Goal: Navigation & Orientation: Find specific page/section

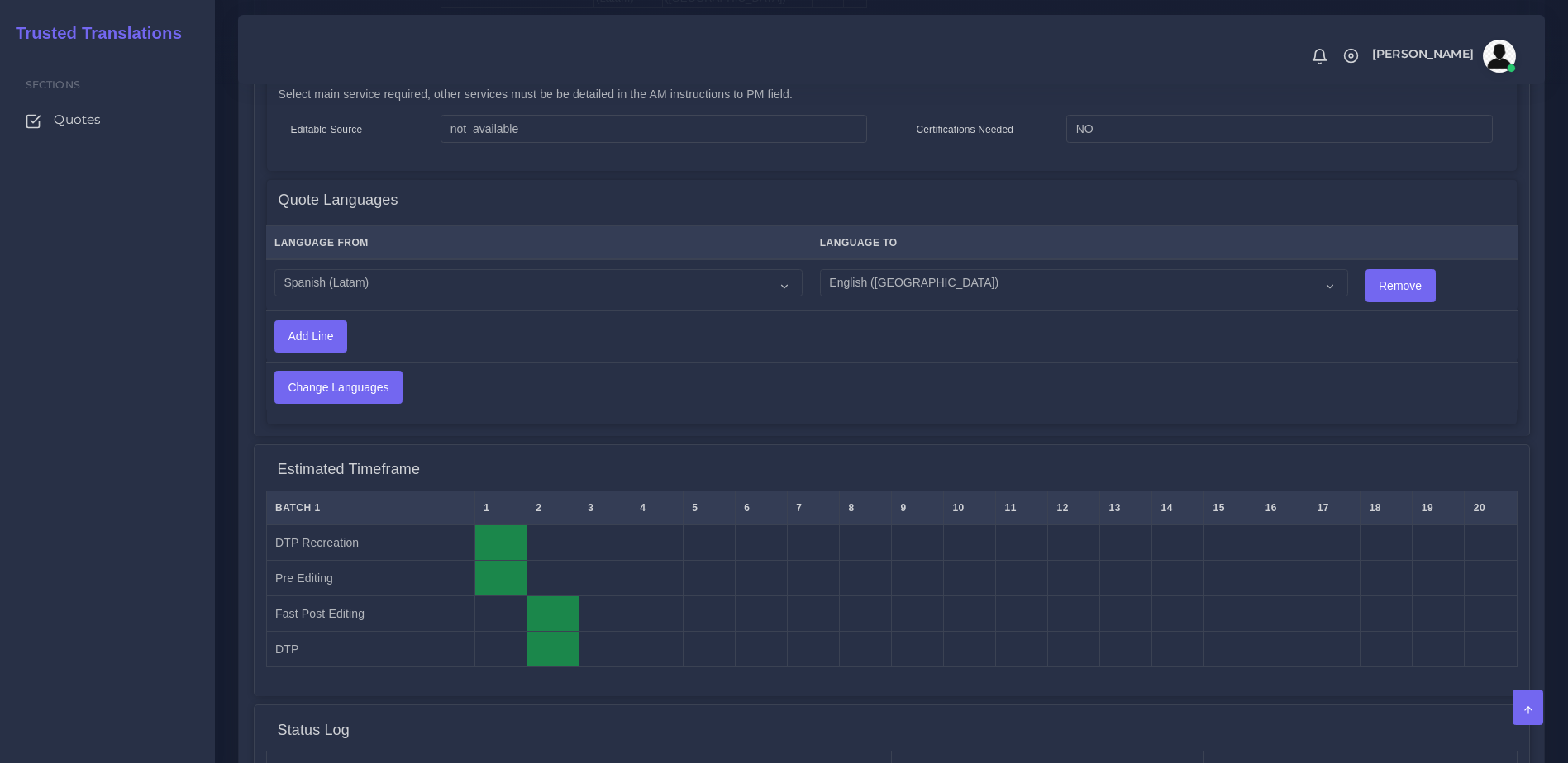
scroll to position [1374, 0]
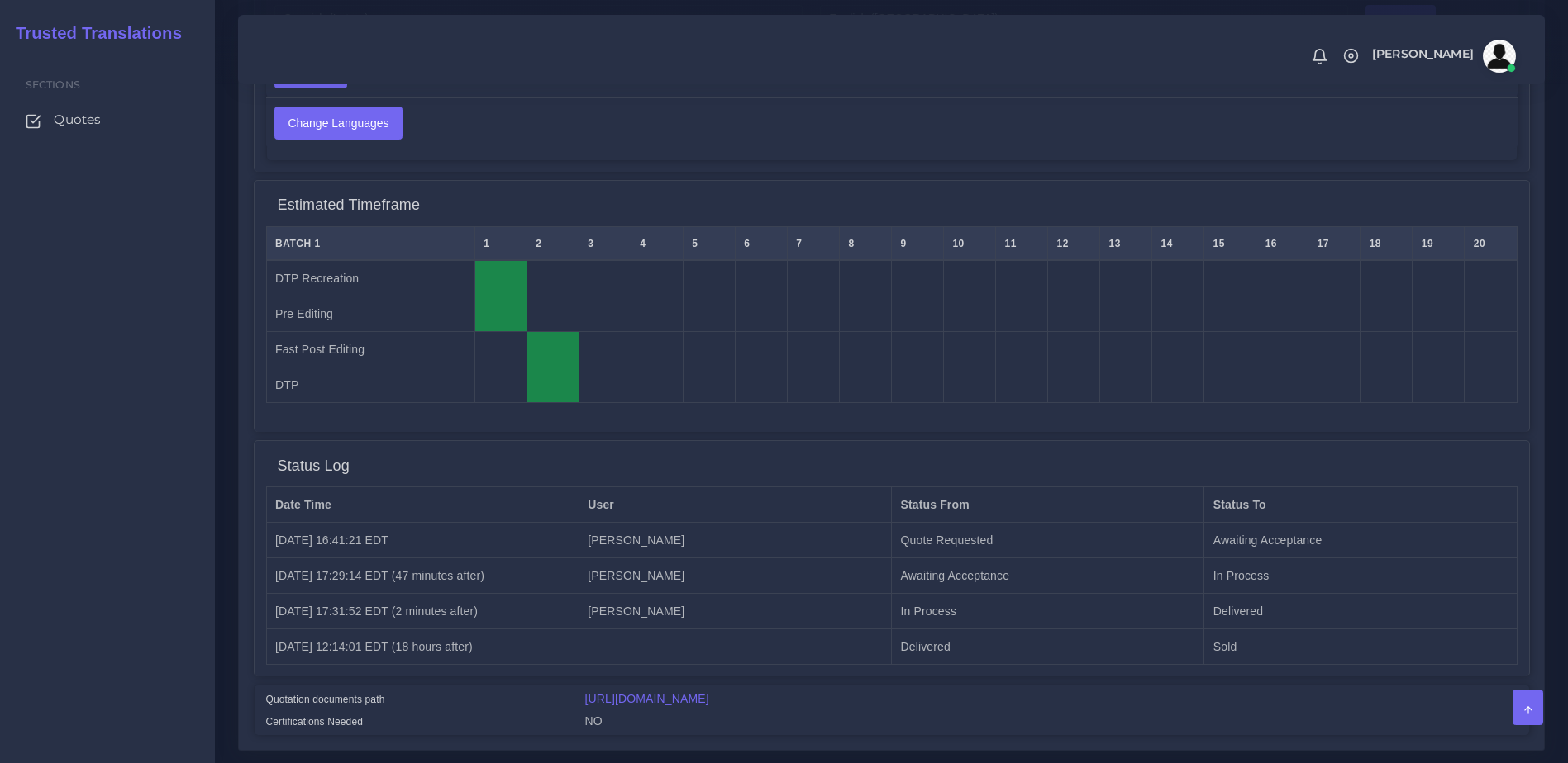
click at [673, 692] on link "[URL][DOMAIN_NAME]" at bounding box center [647, 698] width 124 height 13
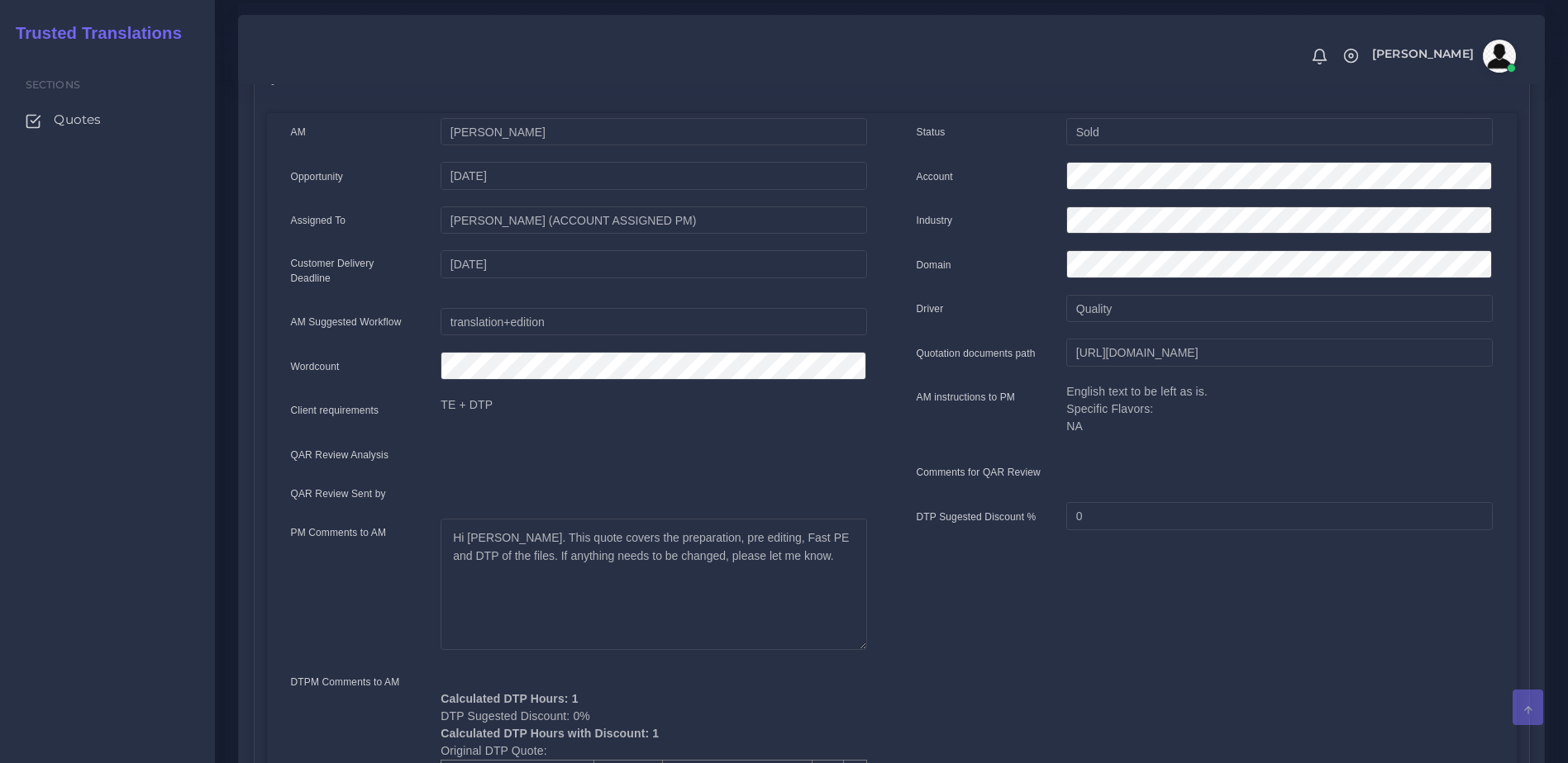
scroll to position [76, 0]
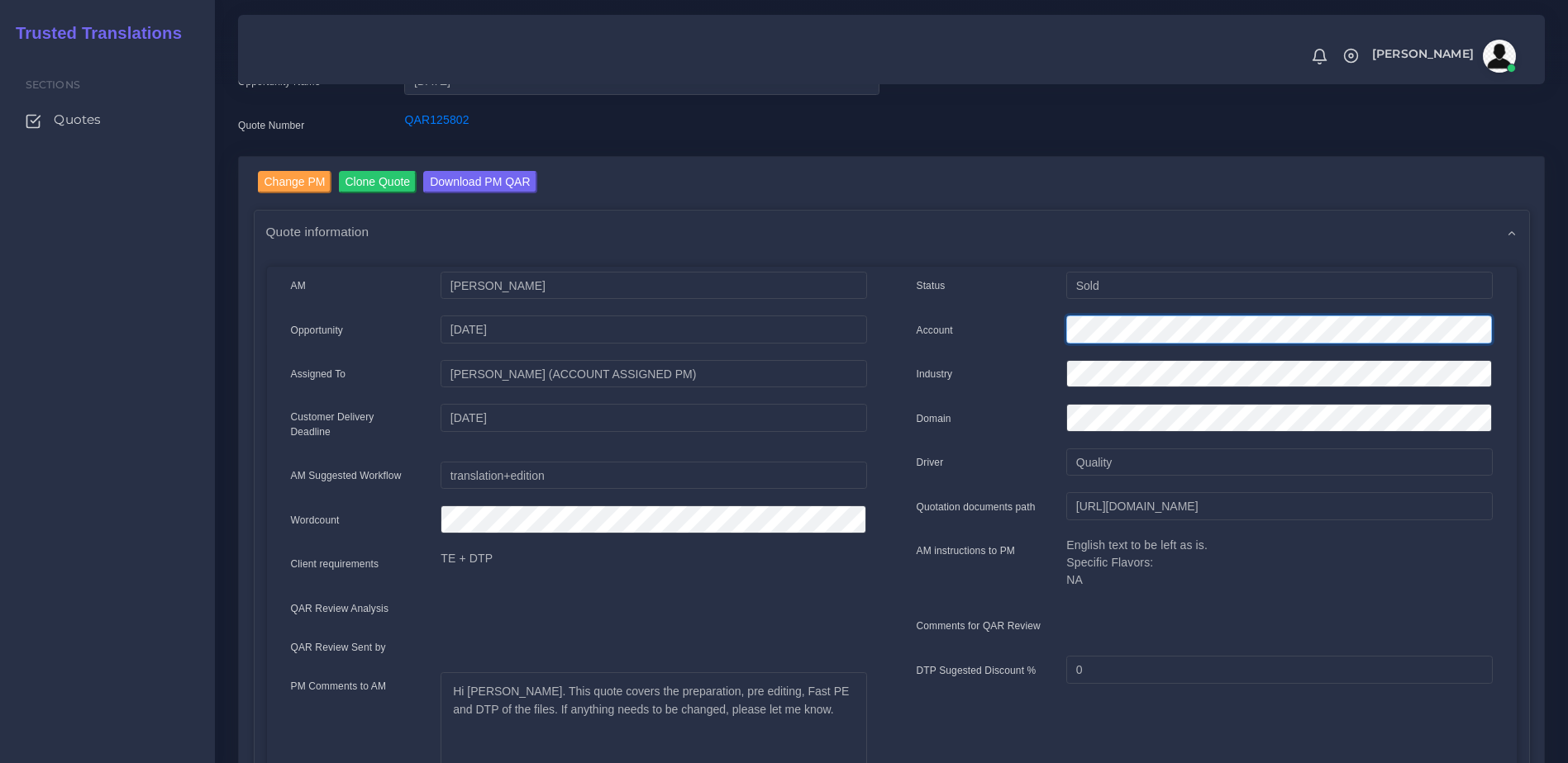
click at [1044, 342] on div "Account" at bounding box center [1204, 332] width 601 height 33
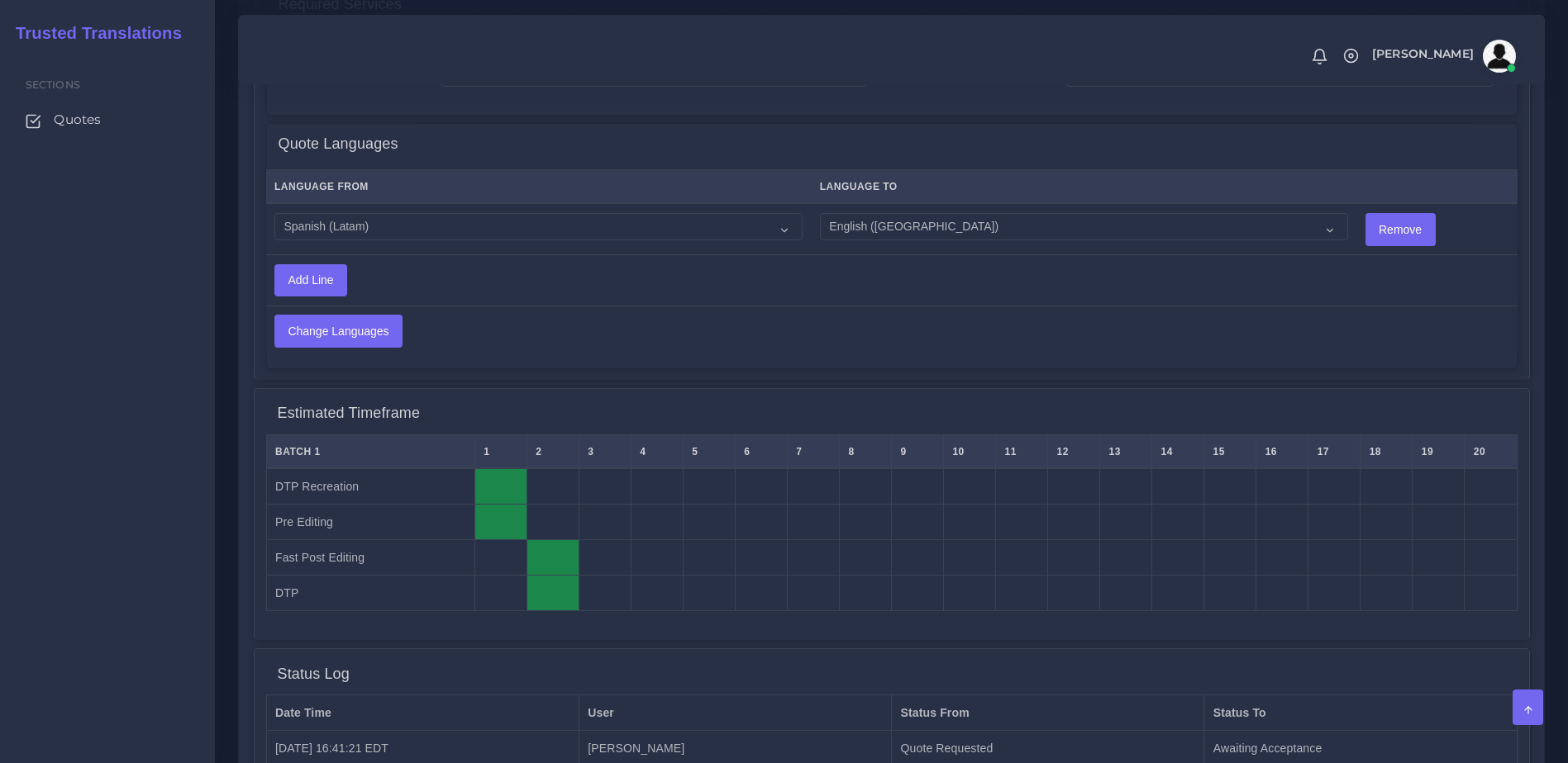
scroll to position [1176, 0]
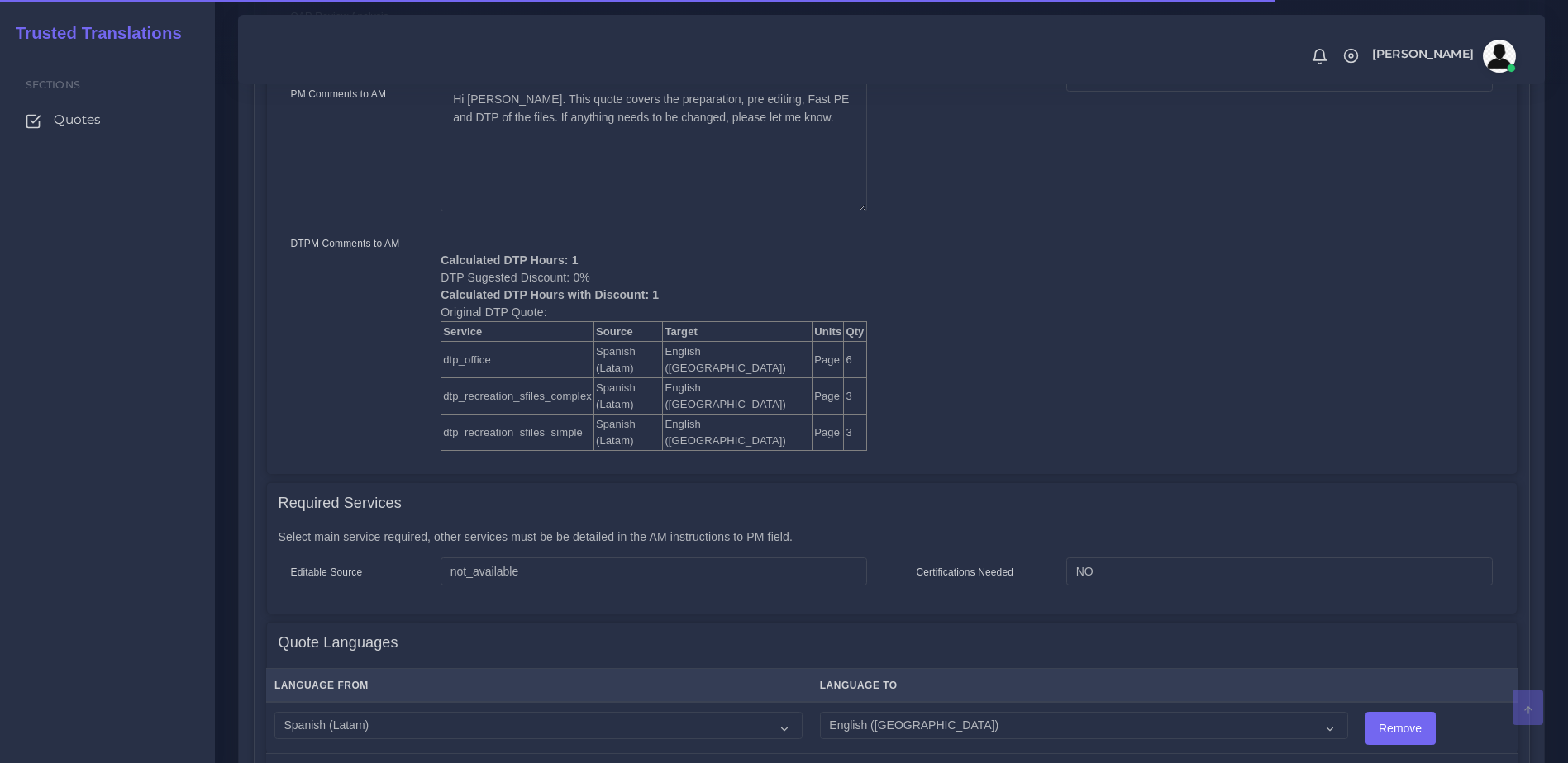
drag, startPoint x: 1579, startPoint y: 296, endPoint x: 1578, endPoint y: 398, distance: 102.0
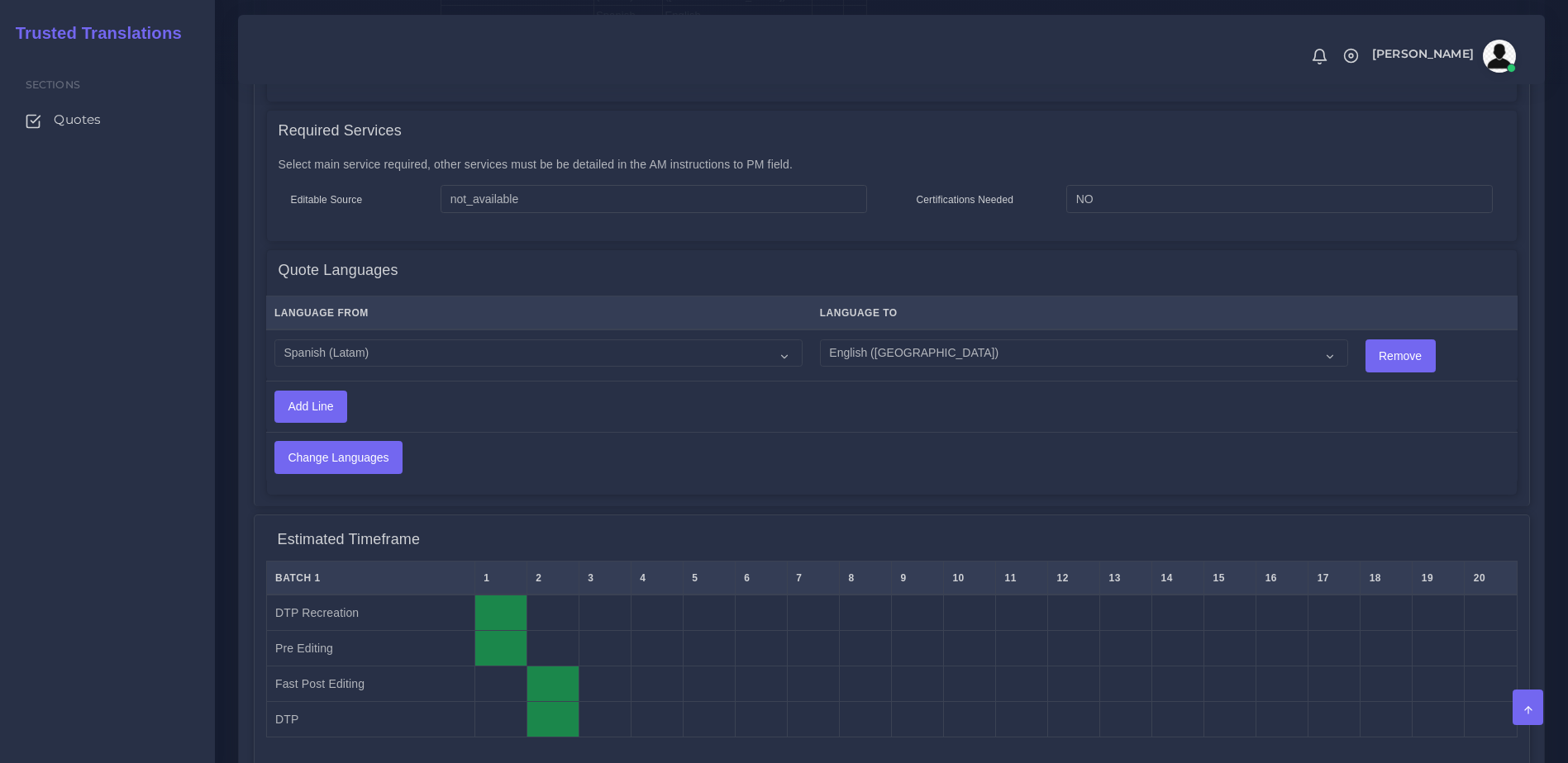
scroll to position [1074, 0]
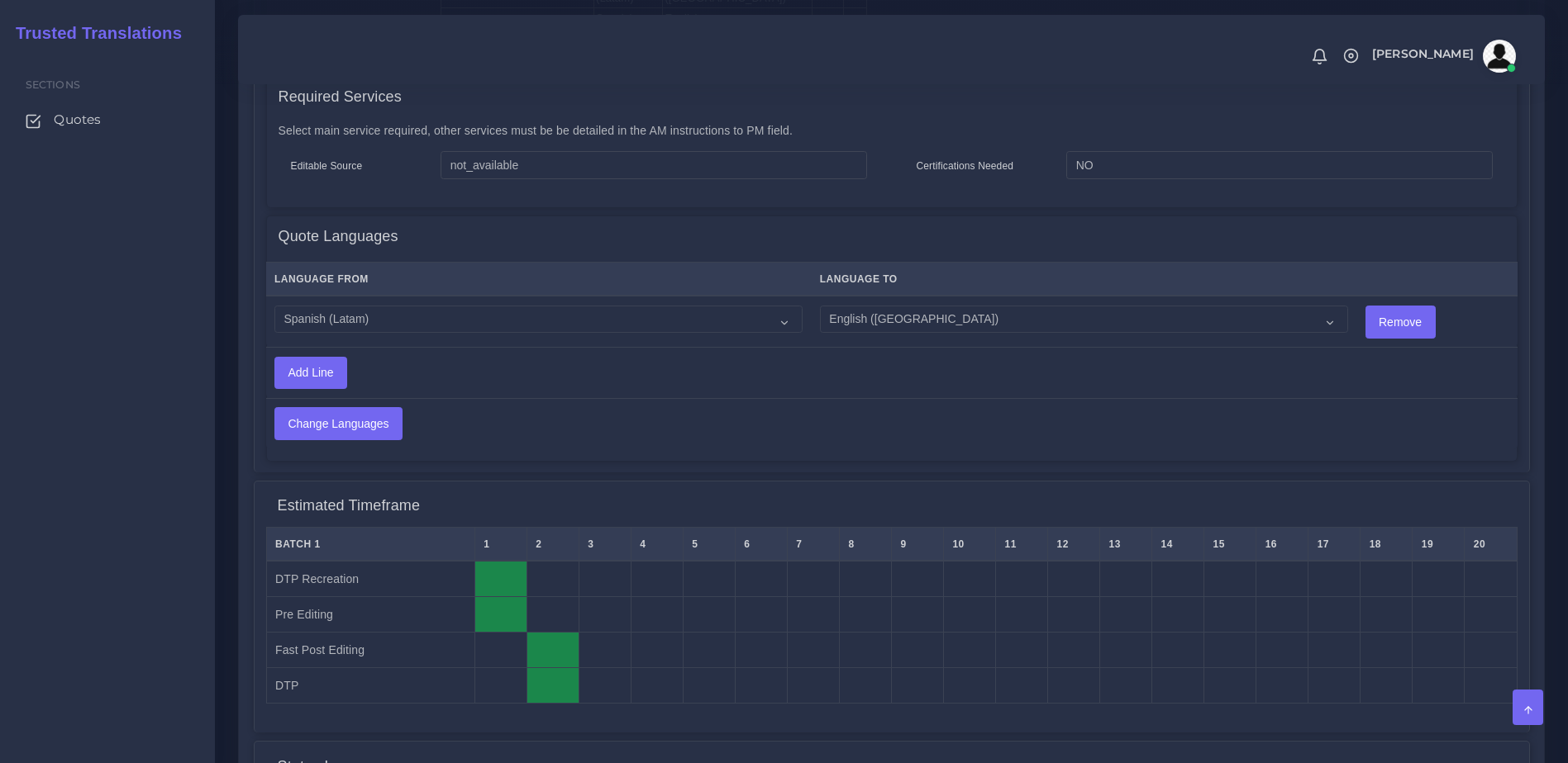
click at [164, 395] on div "Sections Quotes" at bounding box center [107, 407] width 215 height 712
click at [110, 99] on ul "Sections Quotes" at bounding box center [107, 98] width 215 height 95
click at [110, 107] on link "Quotes" at bounding box center [108, 119] width 190 height 34
